Goal: Transaction & Acquisition: Purchase product/service

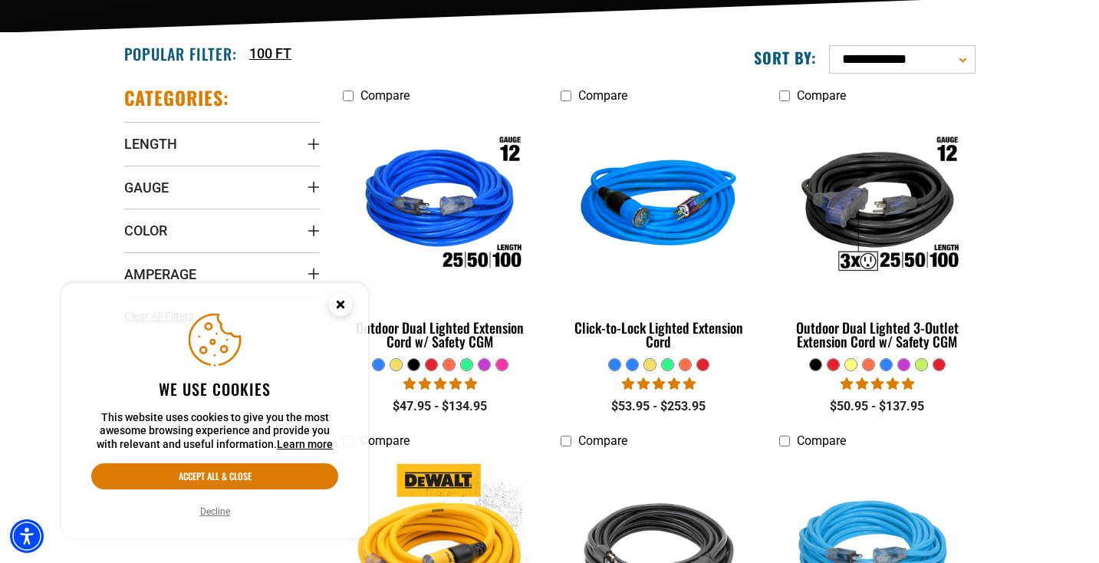
scroll to position [358, 0]
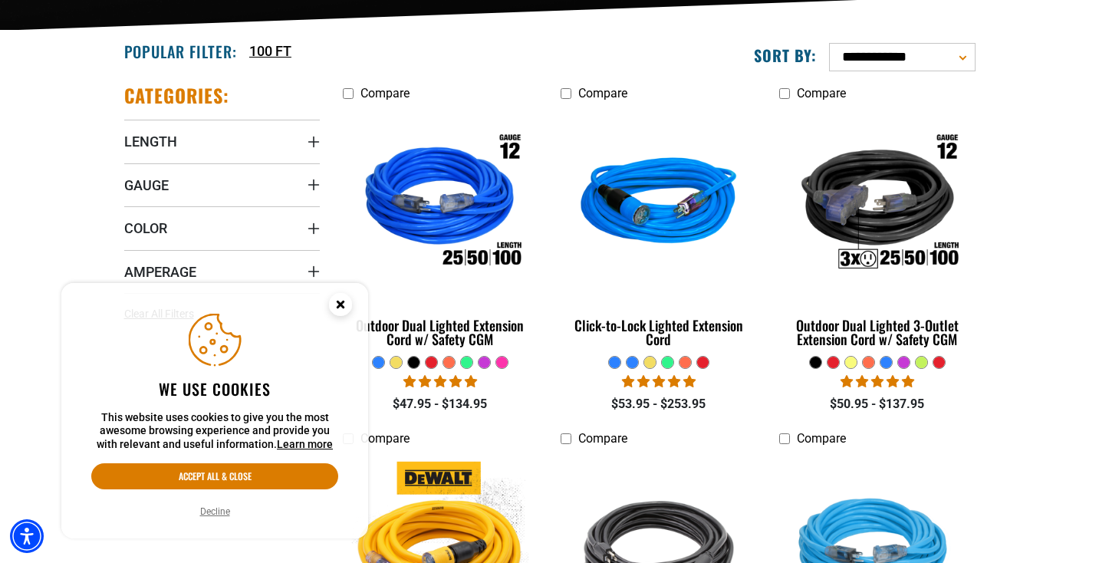
click at [341, 305] on icon "Close this option" at bounding box center [339, 303] width 5 height 5
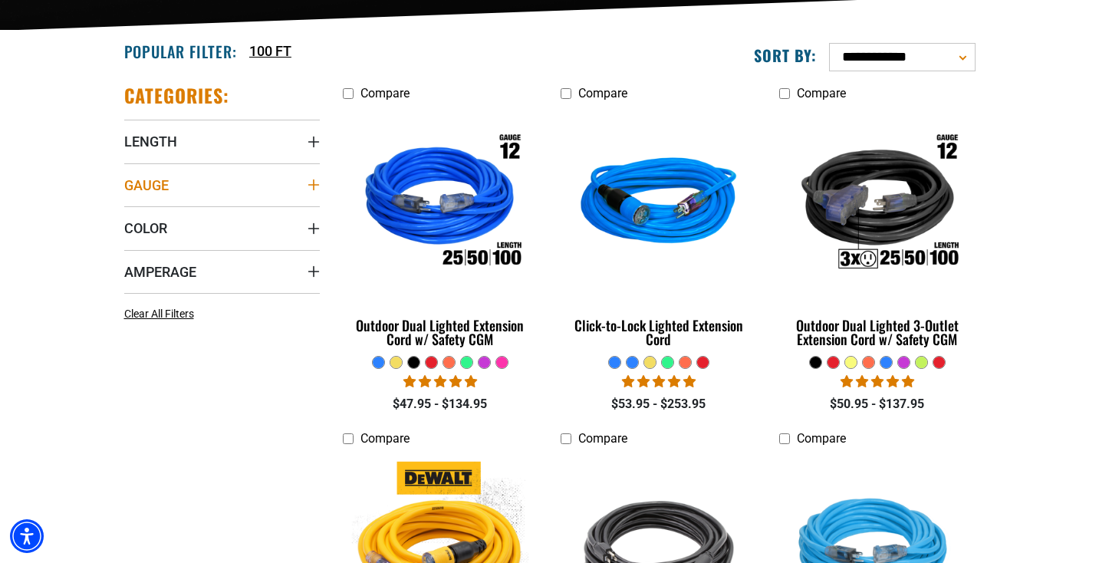
click at [318, 187] on icon "Gauge" at bounding box center [314, 185] width 12 height 12
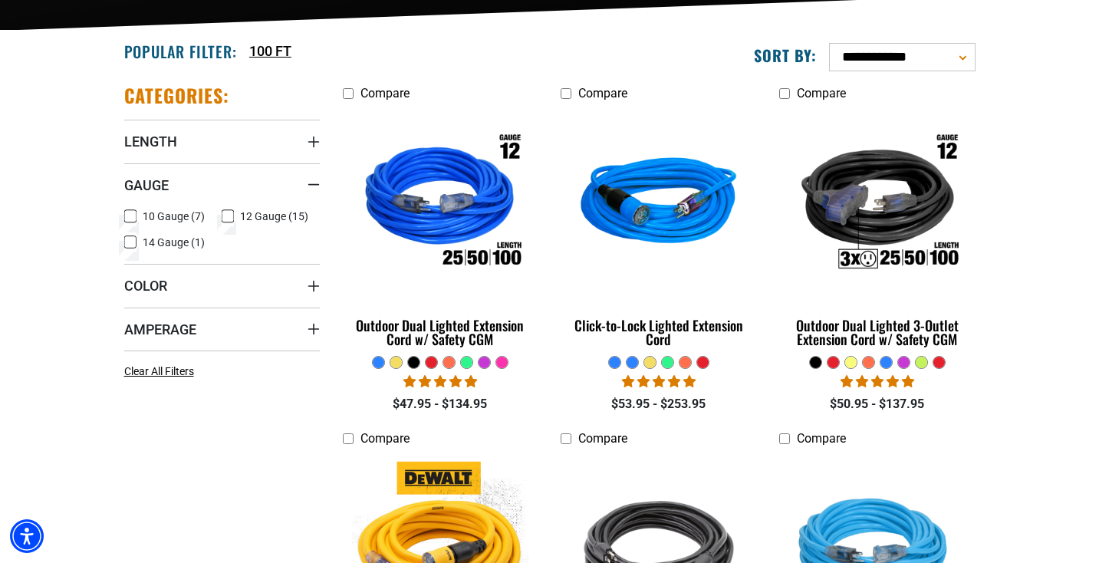
click at [130, 214] on icon at bounding box center [130, 216] width 12 height 20
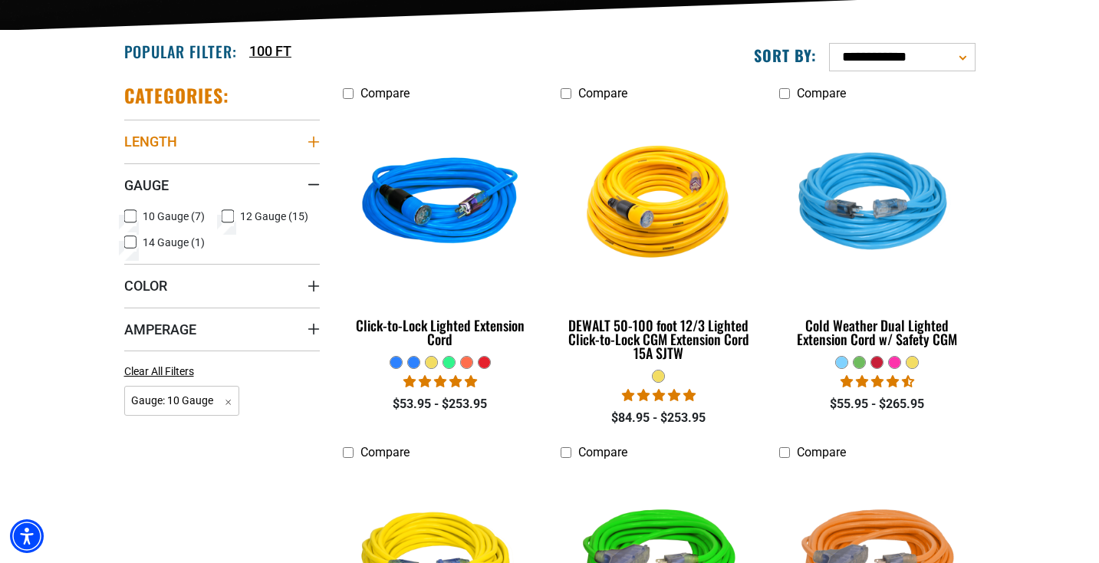
click at [314, 141] on icon "Length" at bounding box center [313, 142] width 11 height 11
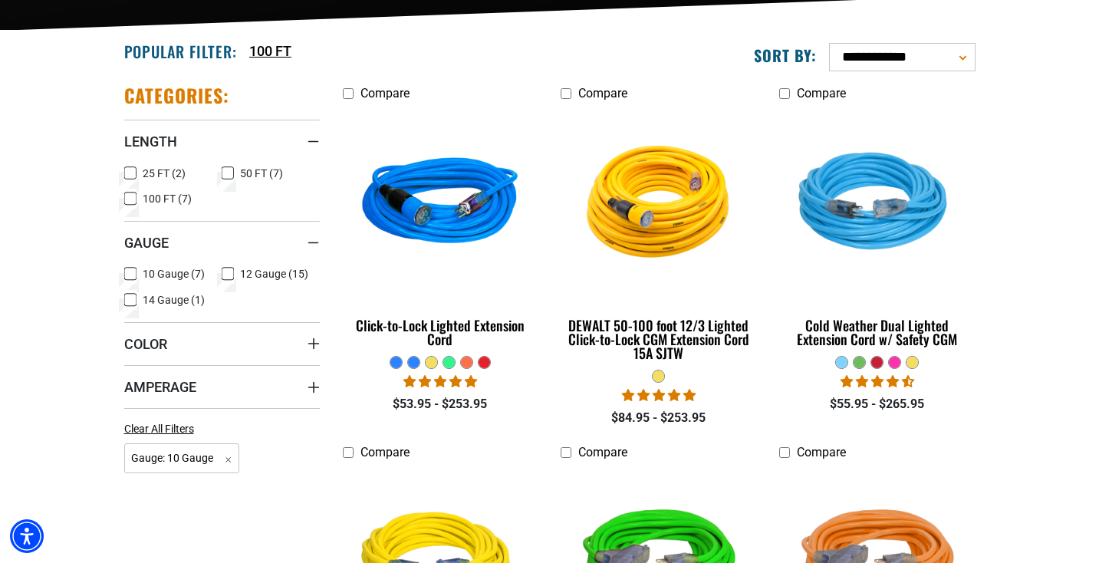
click at [125, 196] on icon at bounding box center [130, 199] width 12 height 20
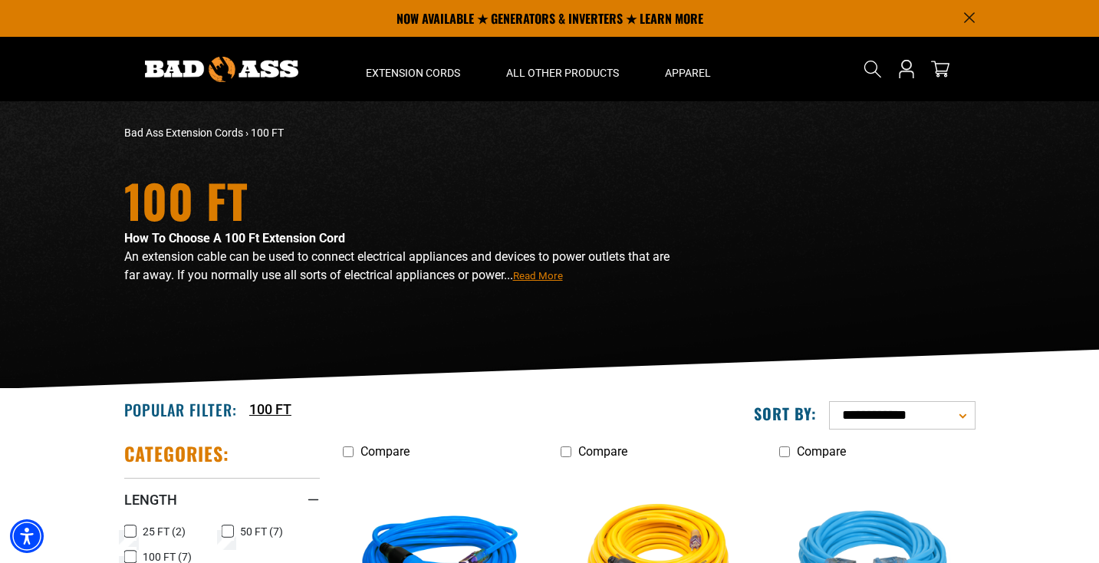
scroll to position [109, 0]
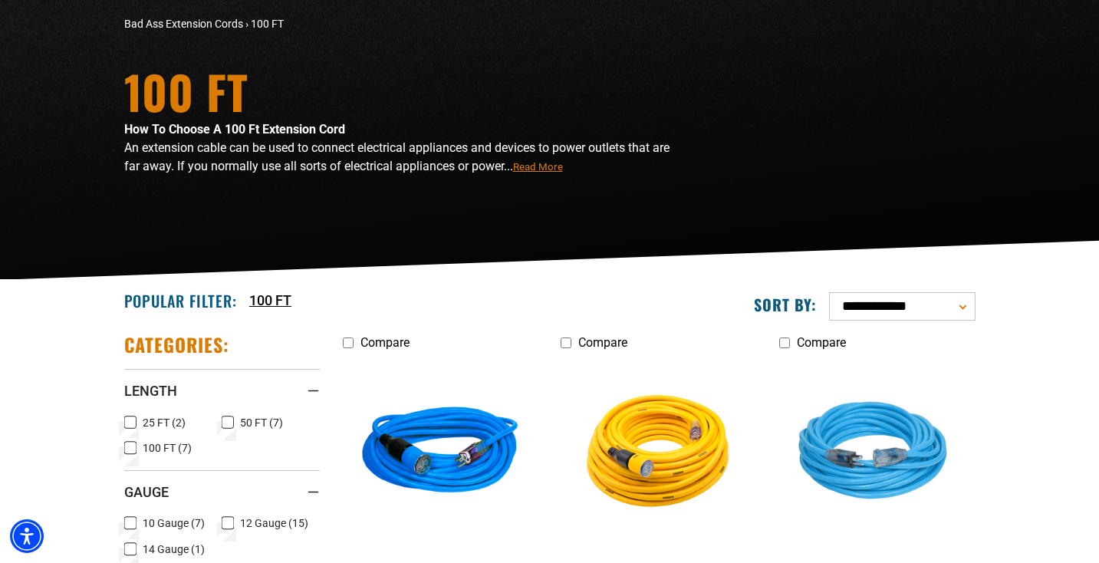
scroll to position [358, 0]
